Goal: Task Accomplishment & Management: Use online tool/utility

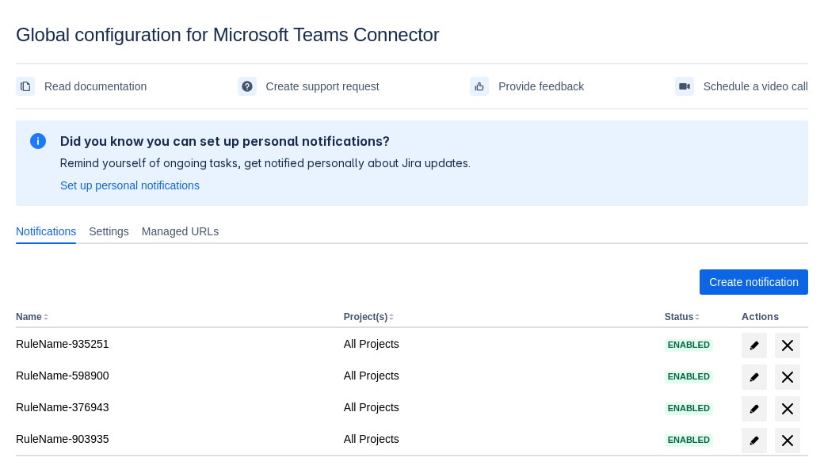
click at [753, 282] on span "Create notification" at bounding box center [754, 281] width 90 height 25
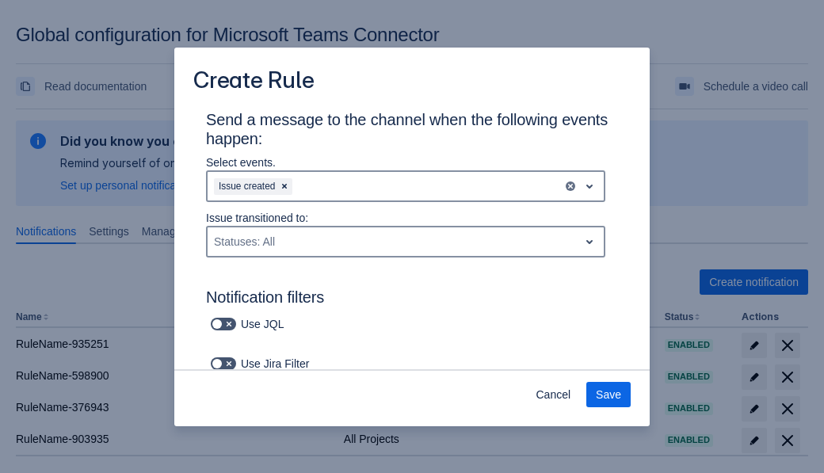
scroll to position [941, 0]
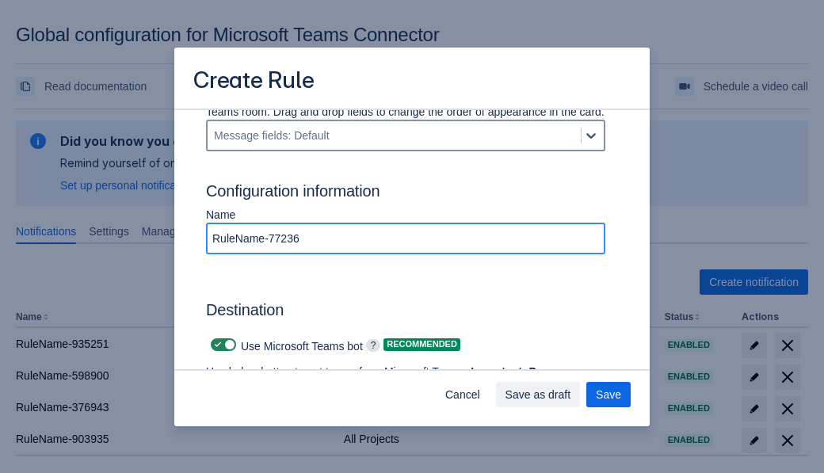
type input "RuleName-772367"
click at [294, 405] on span "Authenticate in Microsoft Teams" at bounding box center [293, 417] width 157 height 25
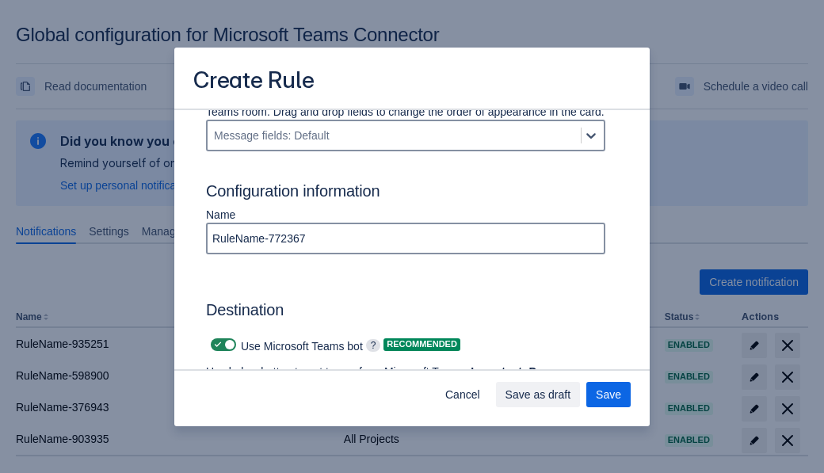
scroll to position [0, 0]
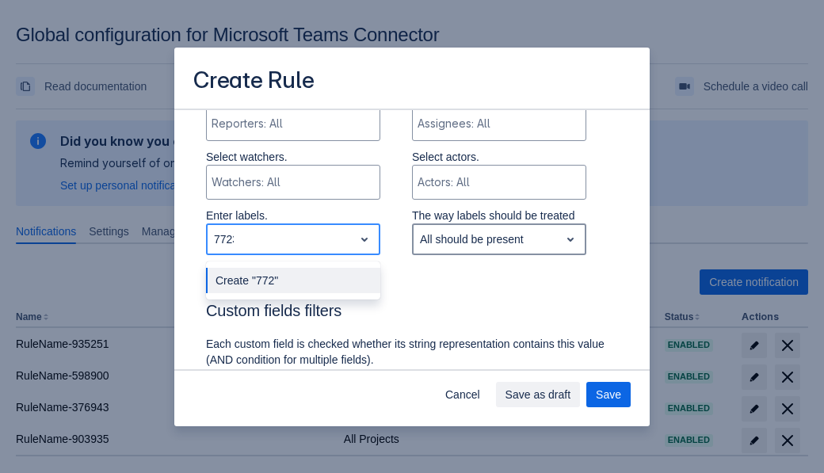
type input "772367_label"
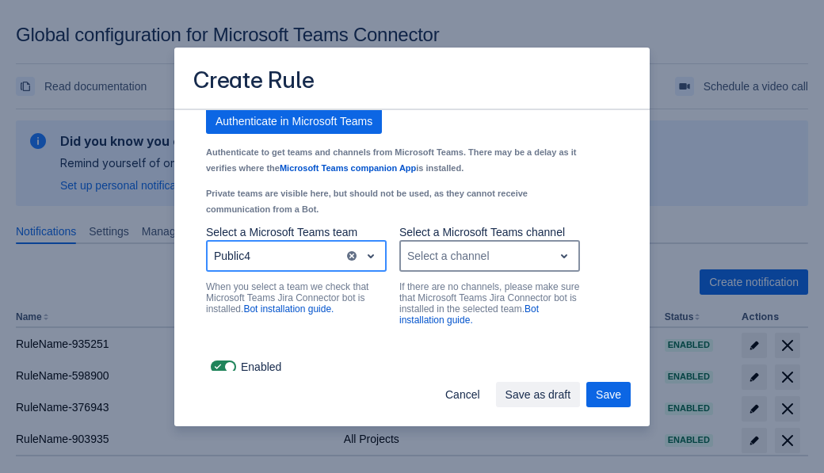
scroll to position [1246, 0]
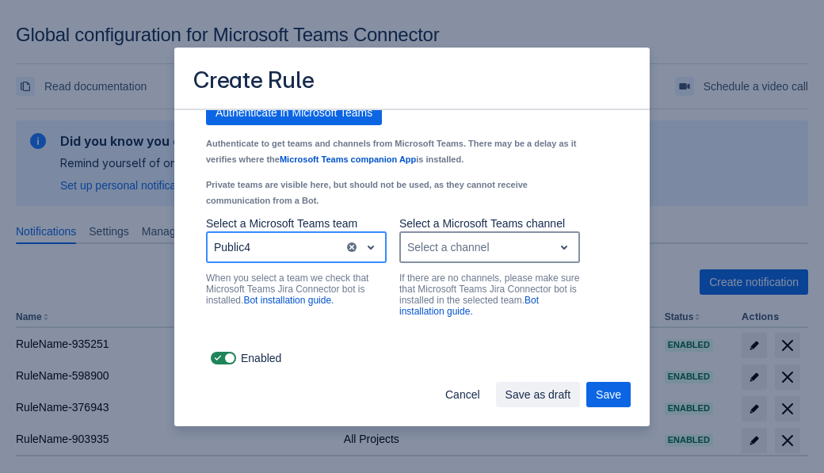
click at [489, 247] on div "Select a channel" at bounding box center [477, 246] width 152 height 25
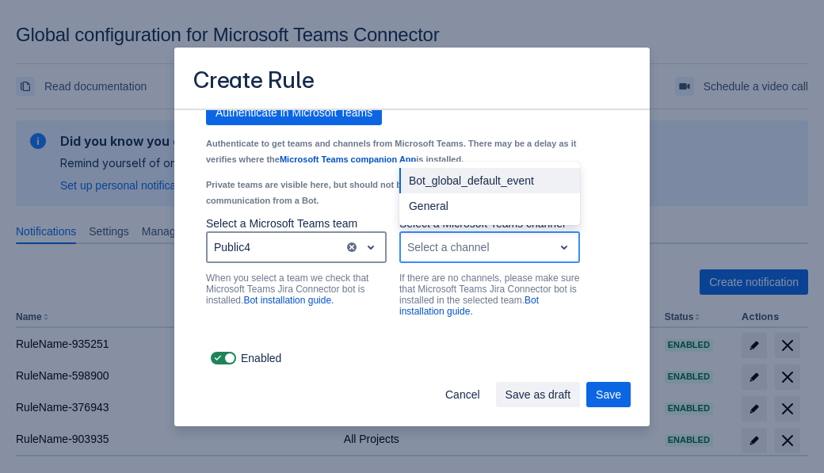
click at [489, 181] on div "Bot_global_default_event" at bounding box center [489, 180] width 181 height 25
click at [571, 395] on span "Save as draft" at bounding box center [538, 394] width 66 height 25
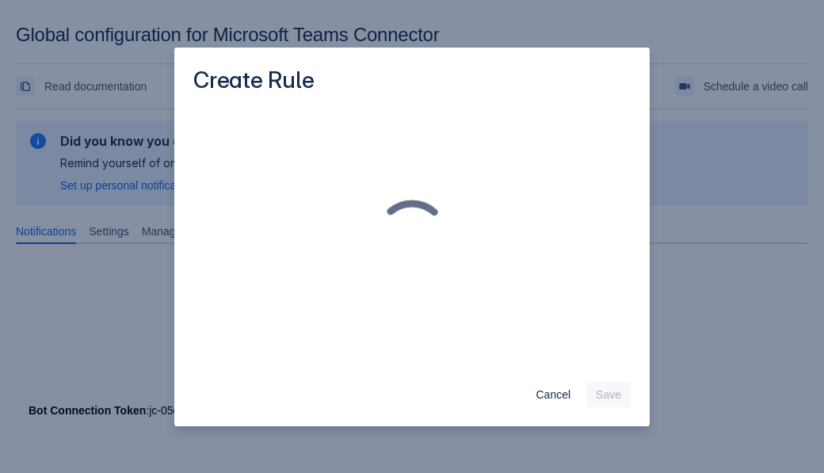
scroll to position [0, 0]
